Goal: Task Accomplishment & Management: Manage account settings

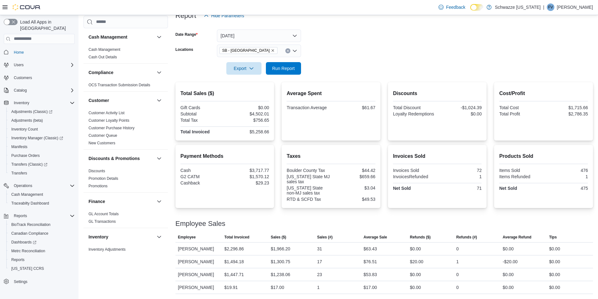
scroll to position [220, 0]
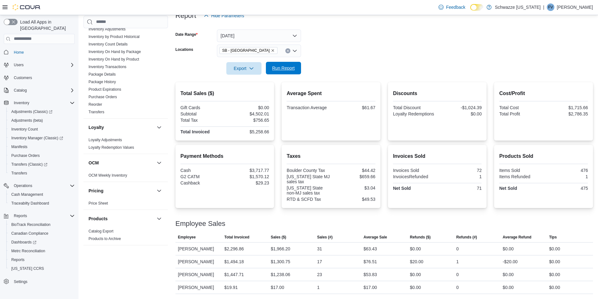
click at [295, 66] on span "Run Report" at bounding box center [283, 68] width 23 height 6
click at [298, 68] on button "Run Report" at bounding box center [283, 68] width 35 height 13
click at [280, 73] on span "Run Report" at bounding box center [284, 68] width 28 height 13
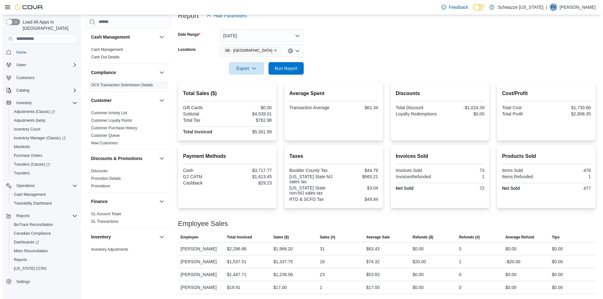
scroll to position [0, 0]
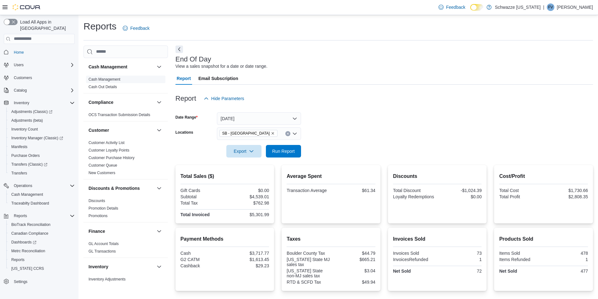
click at [103, 81] on link "Cash Management" at bounding box center [105, 79] width 32 height 4
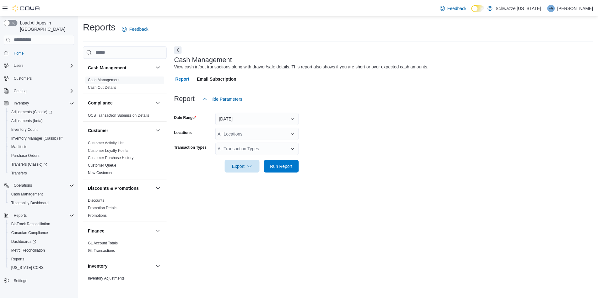
scroll to position [377, 0]
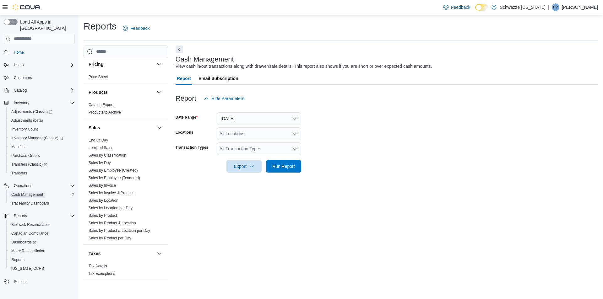
click at [29, 192] on span "Cash Management" at bounding box center [27, 194] width 32 height 5
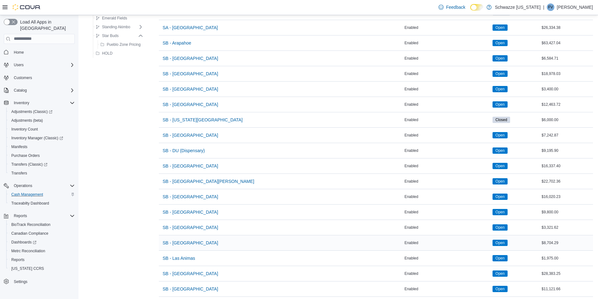
scroll to position [188, 0]
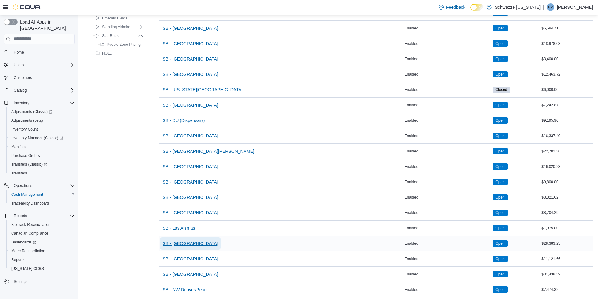
click at [186, 240] on span "SB - [GEOGRAPHIC_DATA]" at bounding box center [191, 243] width 56 height 13
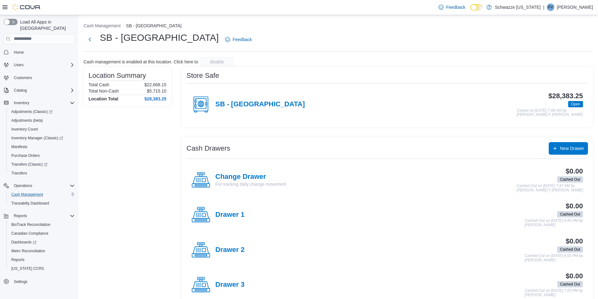
click at [223, 111] on div "SB - [GEOGRAPHIC_DATA]" at bounding box center [248, 104] width 113 height 19
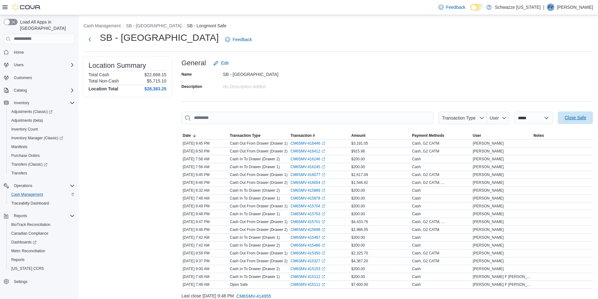
click at [579, 117] on span "Close Safe" at bounding box center [575, 118] width 21 height 6
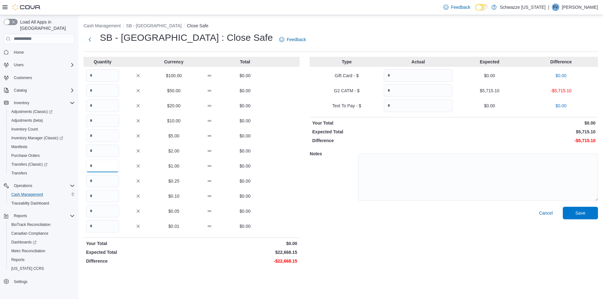
click at [102, 167] on input "Quantity" at bounding box center [102, 166] width 33 height 13
type input "*****"
click at [106, 228] on input "Quantity" at bounding box center [102, 226] width 33 height 13
type input "**"
click at [405, 91] on input "Quantity" at bounding box center [418, 90] width 69 height 13
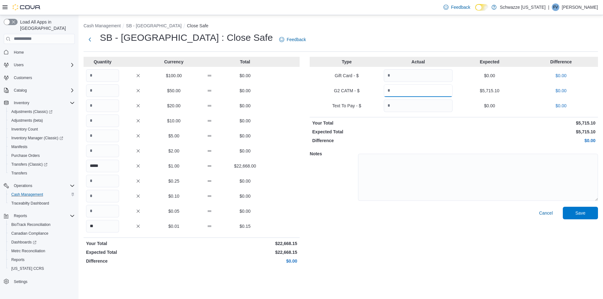
type input "*******"
click at [382, 123] on p "Your Total" at bounding box center [382, 123] width 140 height 6
click at [582, 219] on span "Save" at bounding box center [580, 213] width 28 height 13
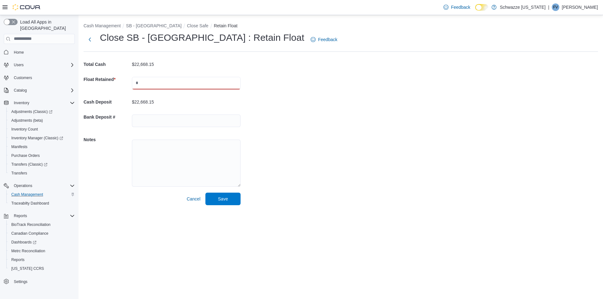
click at [153, 87] on input "text" at bounding box center [186, 83] width 109 height 13
type input "****"
click at [224, 195] on span "Save" at bounding box center [223, 198] width 28 height 13
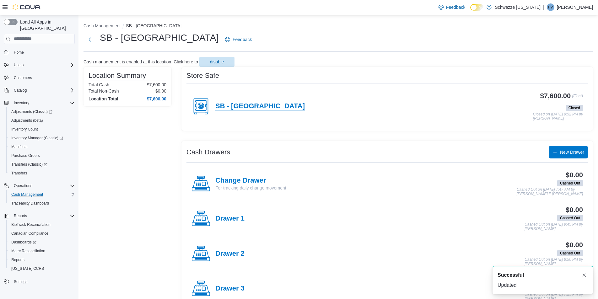
click at [239, 108] on h4 "SB - [GEOGRAPHIC_DATA]" at bounding box center [259, 106] width 89 height 8
